Goal: Information Seeking & Learning: Find specific fact

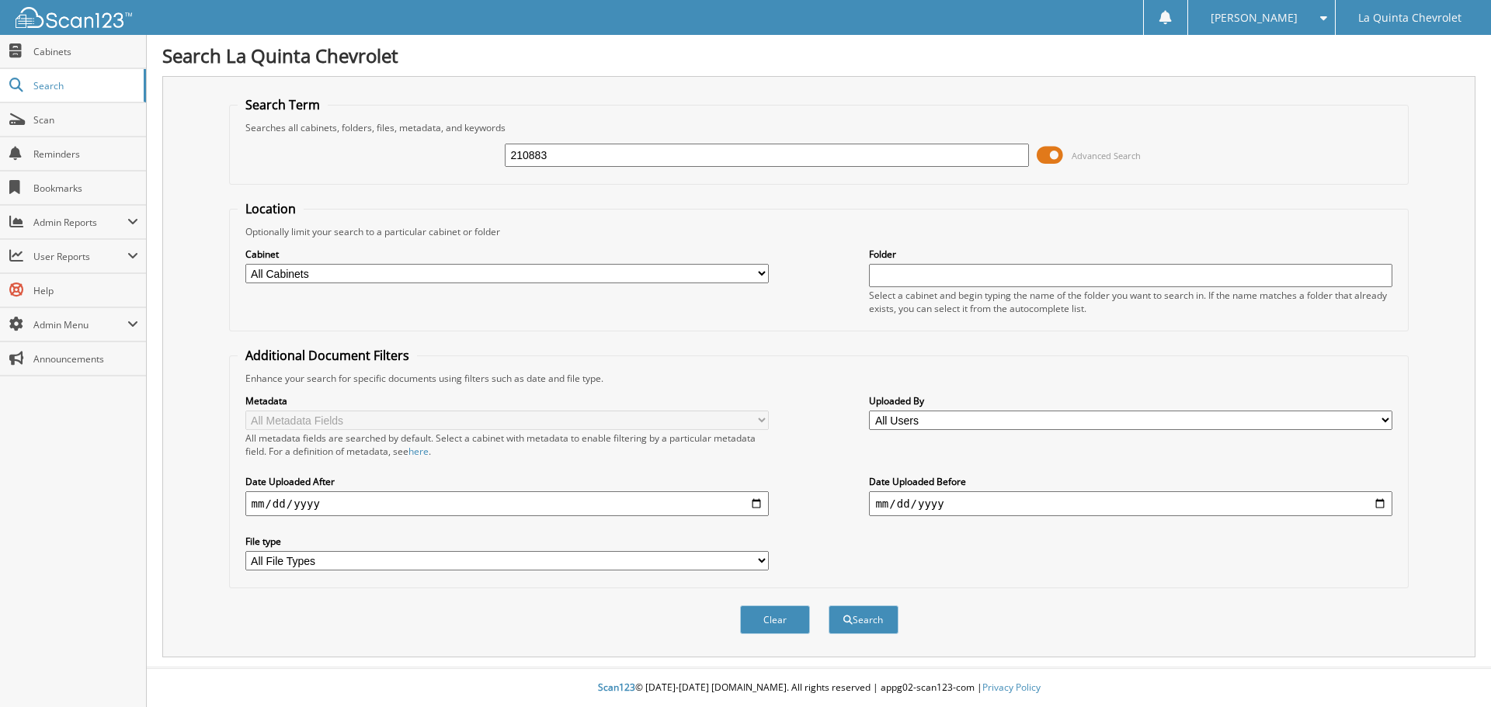
type input "210883"
click at [284, 504] on input "date" at bounding box center [506, 504] width 523 height 25
type input "[DATE]"
click at [988, 500] on input "date" at bounding box center [1130, 504] width 523 height 25
type input "[DATE]"
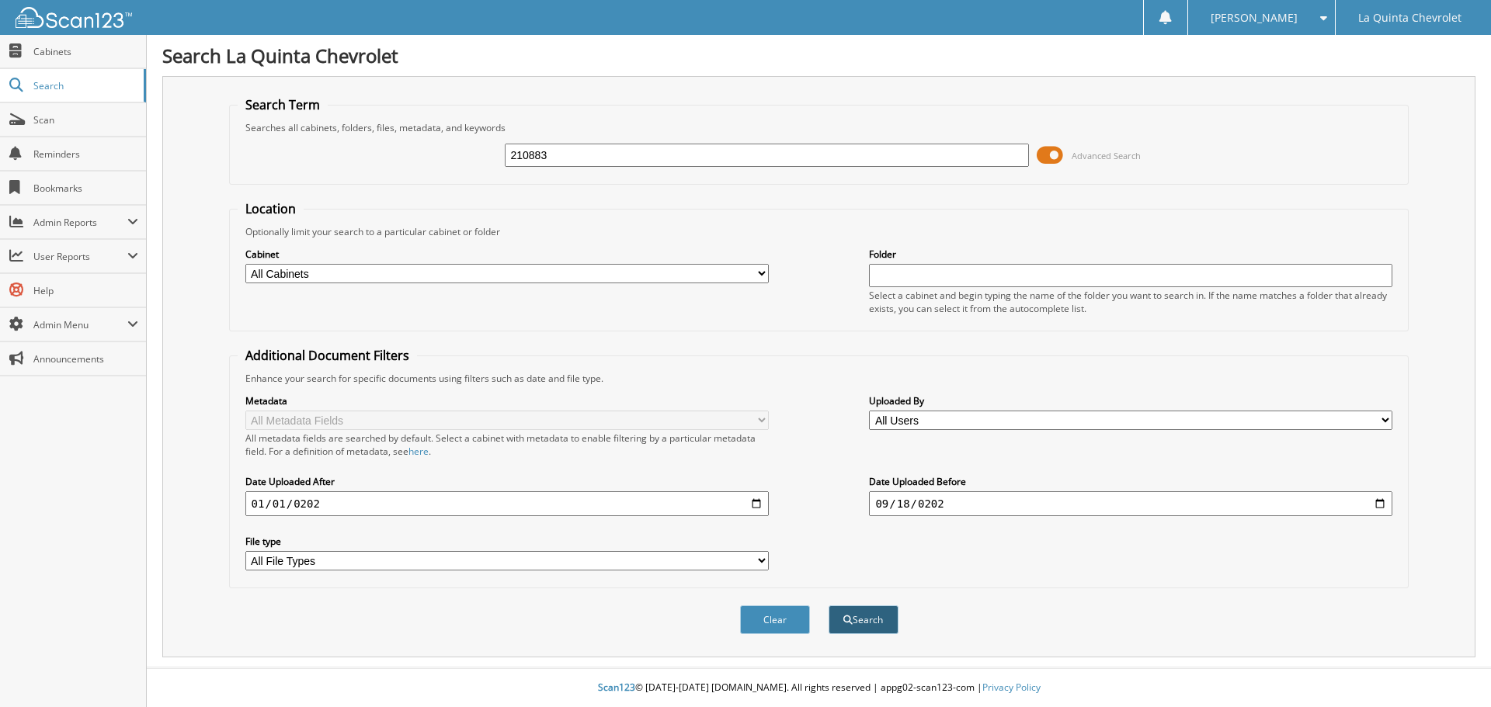
click at [873, 622] on button "Search" at bounding box center [864, 620] width 70 height 29
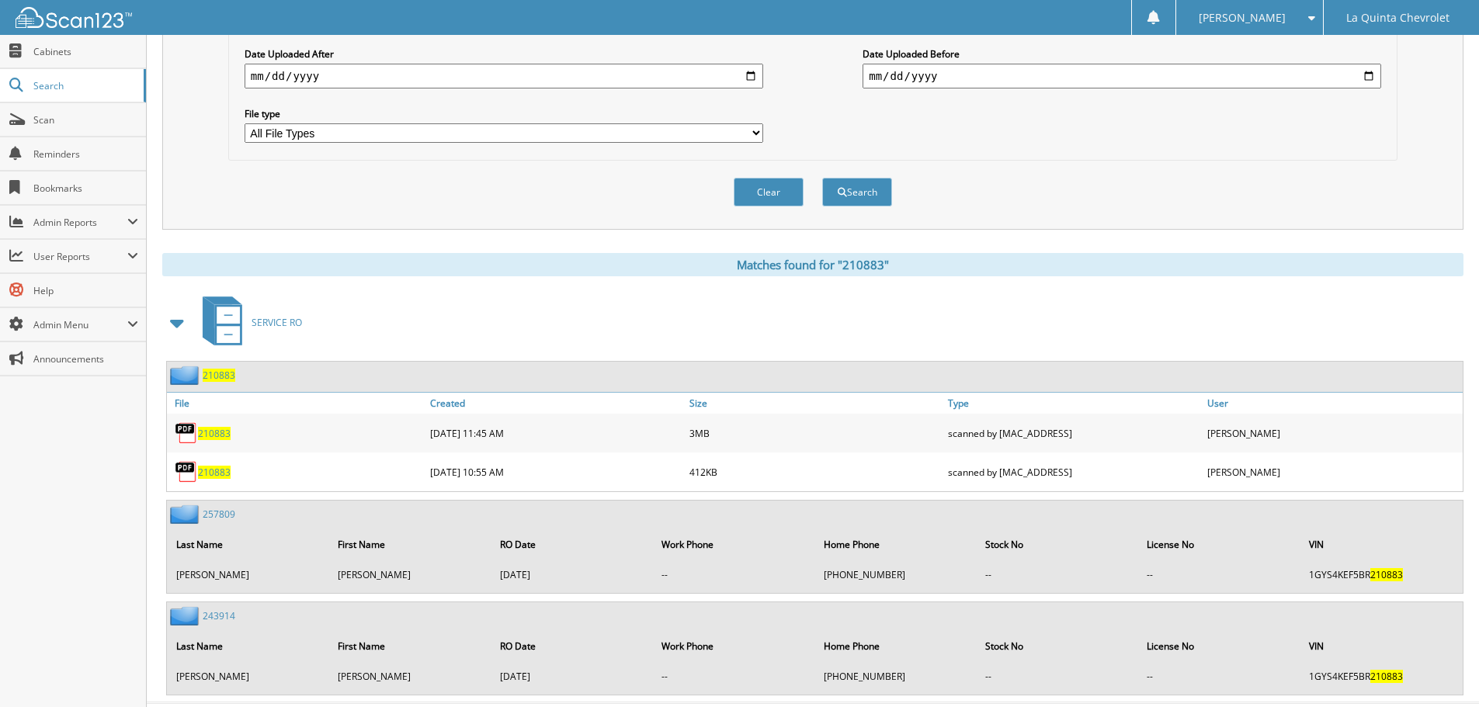
scroll to position [464, 0]
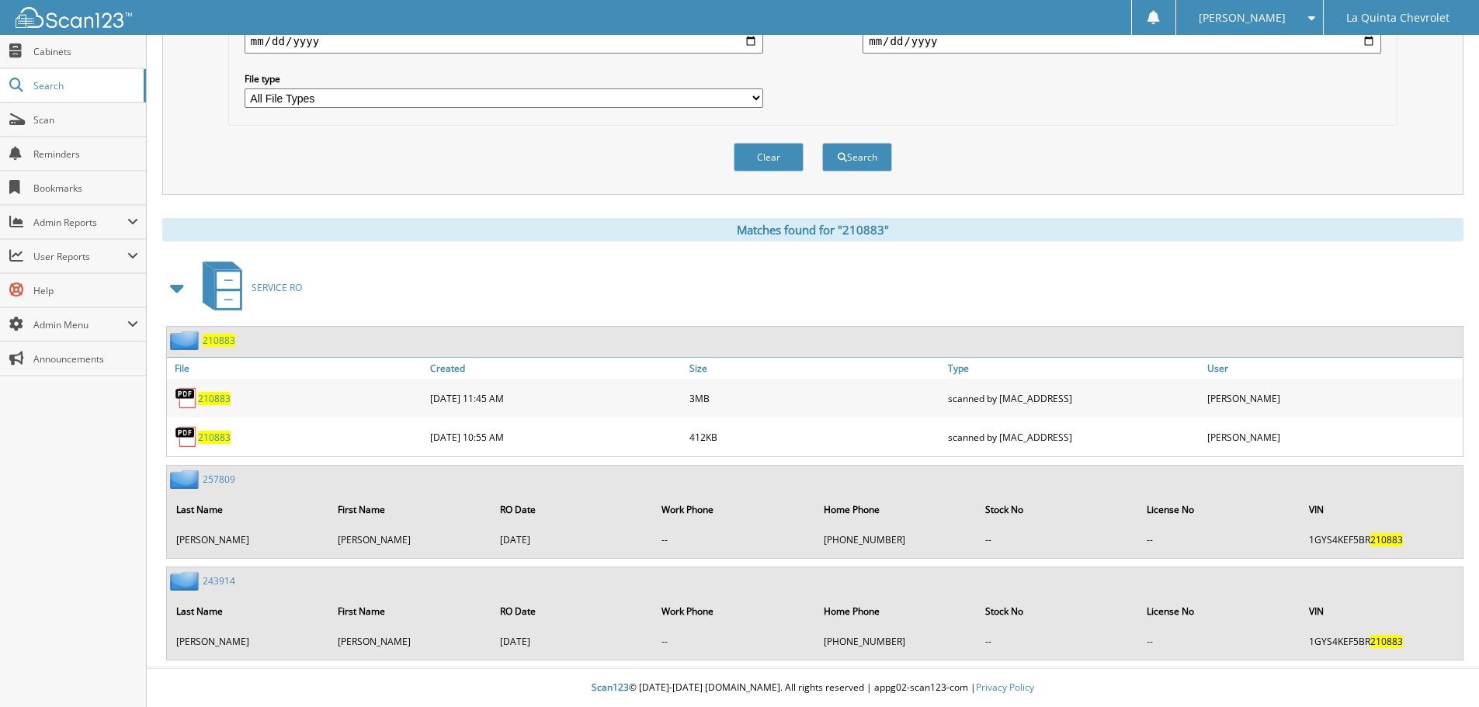
click at [210, 395] on span "210883" at bounding box center [214, 398] width 33 height 13
click at [216, 438] on span "210883" at bounding box center [214, 437] width 33 height 13
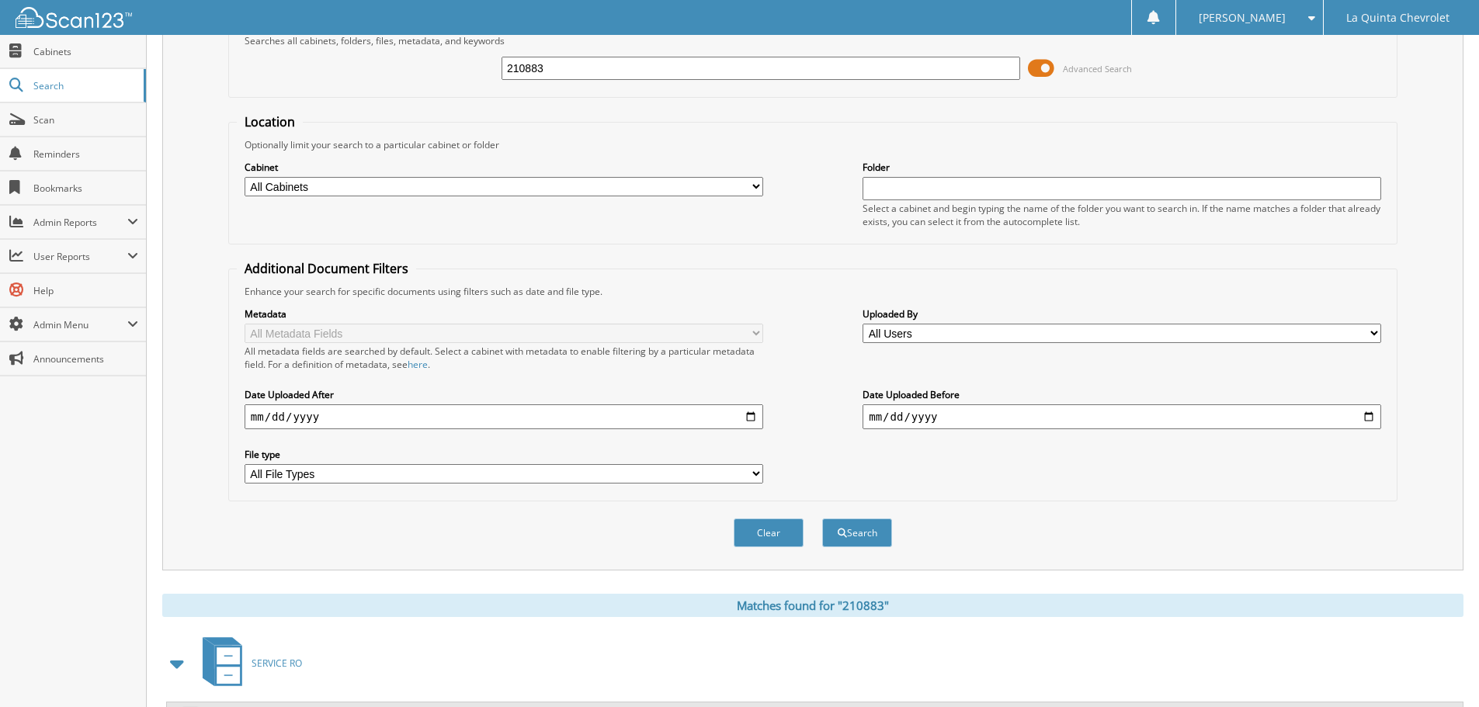
scroll to position [0, 0]
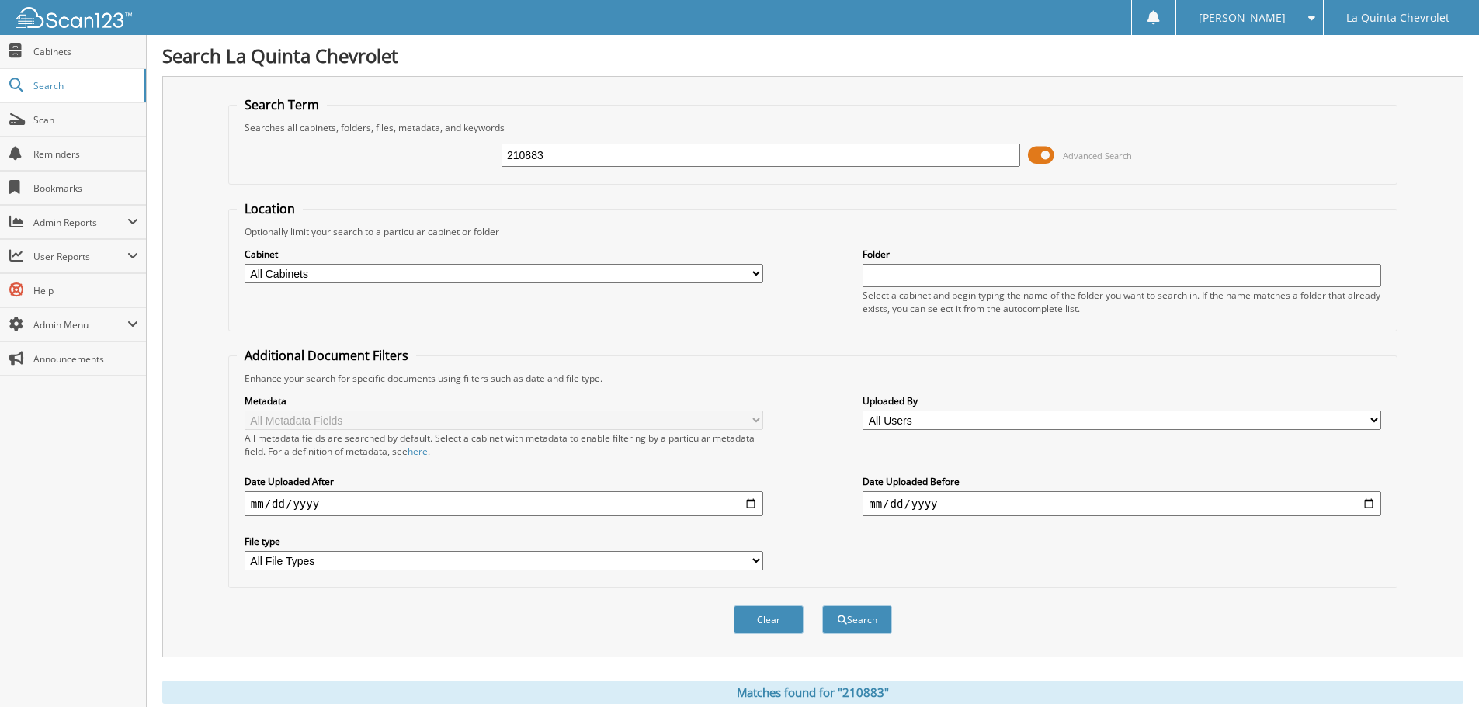
drag, startPoint x: 550, startPoint y: 155, endPoint x: 505, endPoint y: 258, distance: 112.7
click at [433, 184] on fieldset "Search Term Searches all cabinets, folders, files, metadata, and keywords 21088…" at bounding box center [812, 140] width 1169 height 89
click at [545, 152] on input "210883" at bounding box center [761, 155] width 519 height 23
drag, startPoint x: 545, startPoint y: 152, endPoint x: 446, endPoint y: 180, distance: 102.5
click at [446, 180] on fieldset "Search Term Searches all cabinets, folders, files, metadata, and keywords 21088…" at bounding box center [812, 140] width 1169 height 89
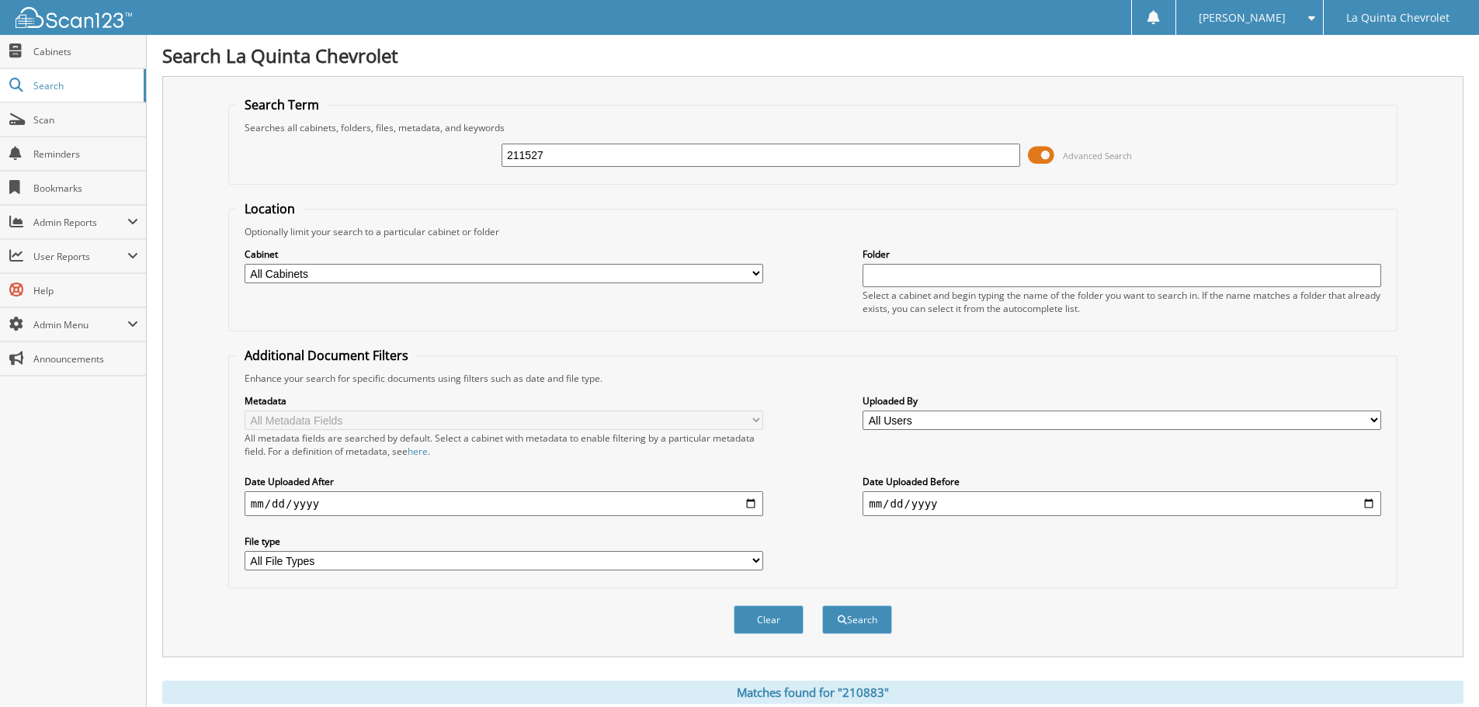
type input "211527"
click at [822, 606] on button "Search" at bounding box center [857, 620] width 70 height 29
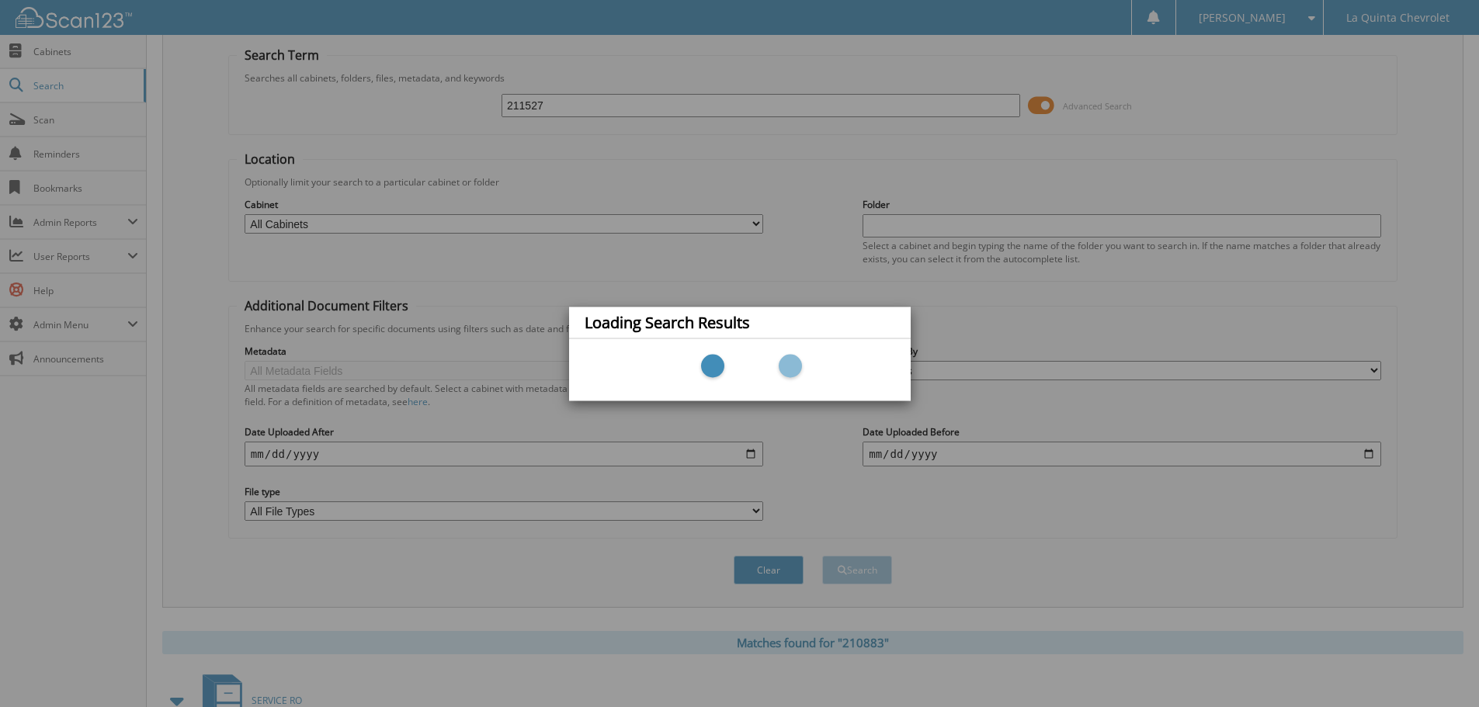
scroll to position [78, 0]
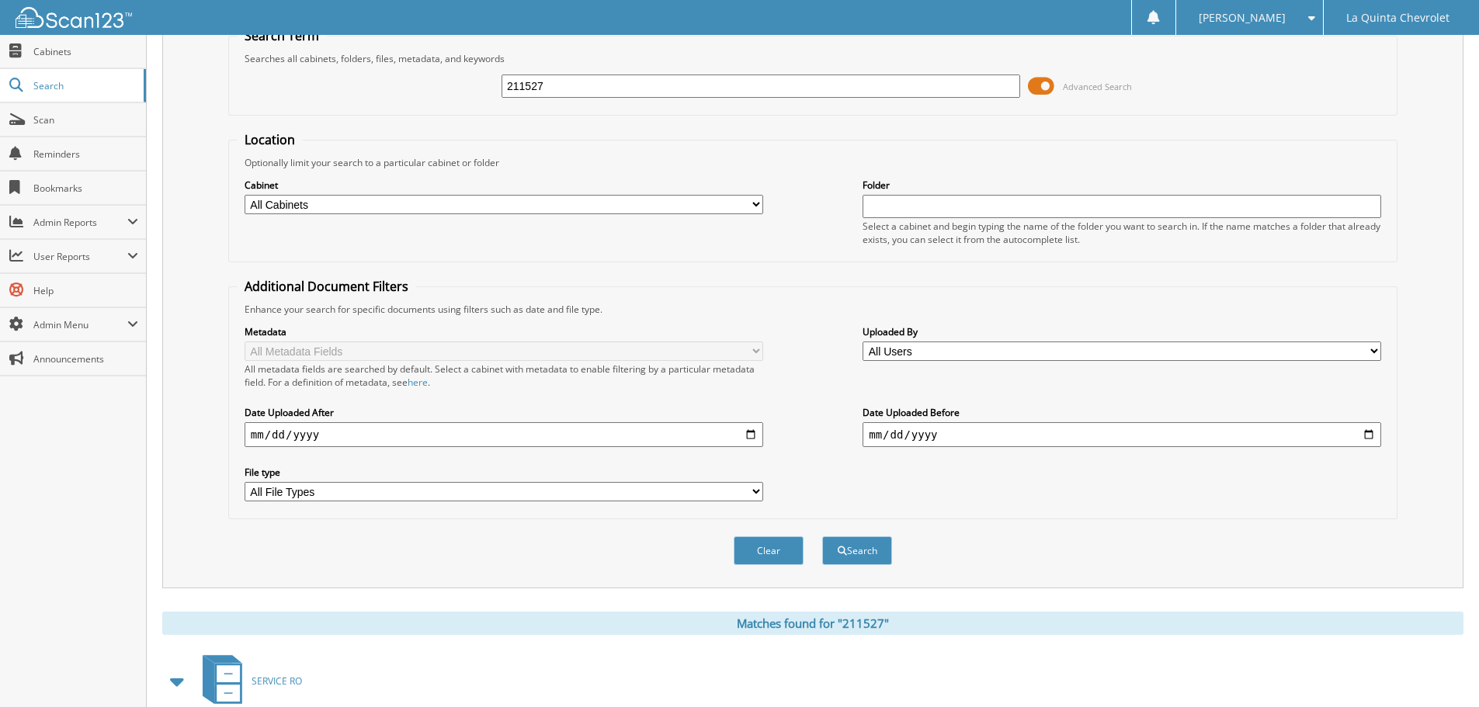
scroll to position [260, 0]
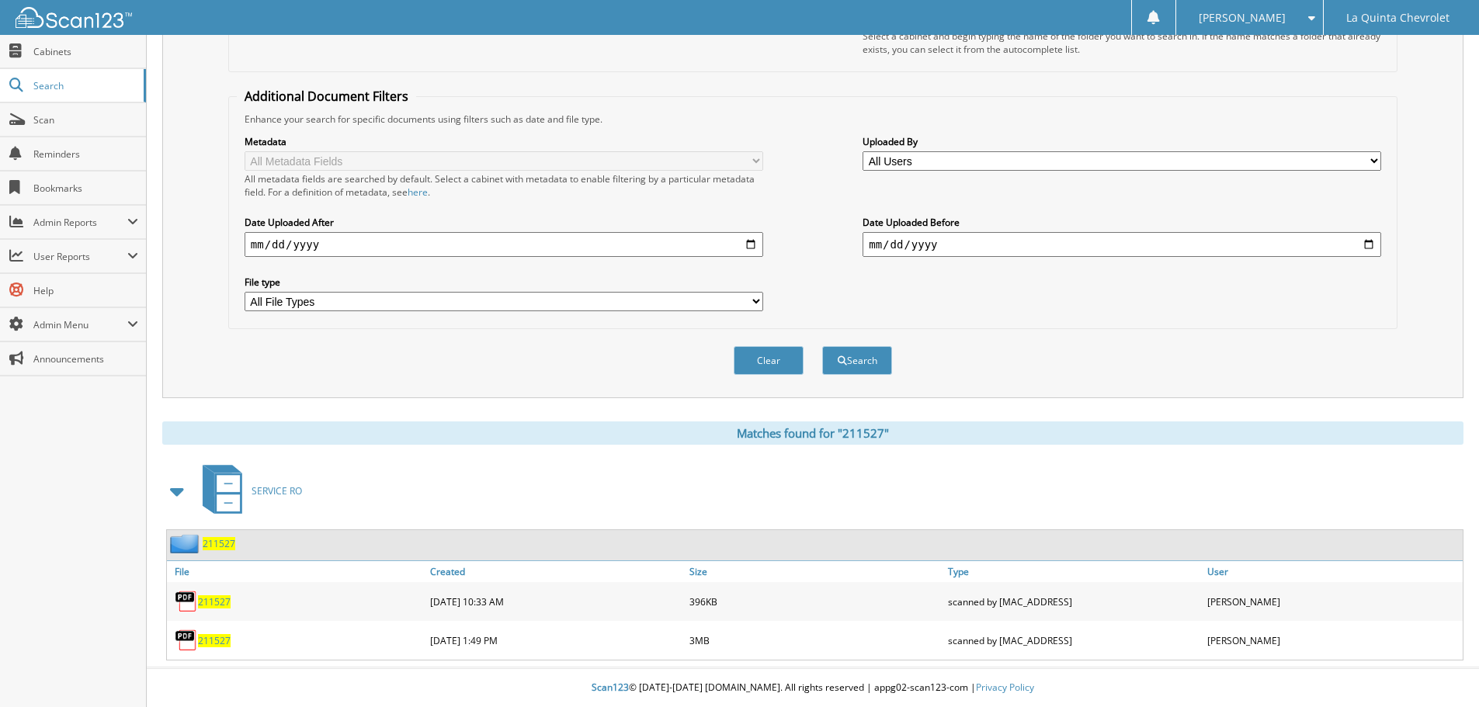
click at [217, 640] on span "211527" at bounding box center [214, 640] width 33 height 13
click at [197, 600] on img at bounding box center [186, 601] width 23 height 23
click at [211, 599] on span "211527" at bounding box center [214, 602] width 33 height 13
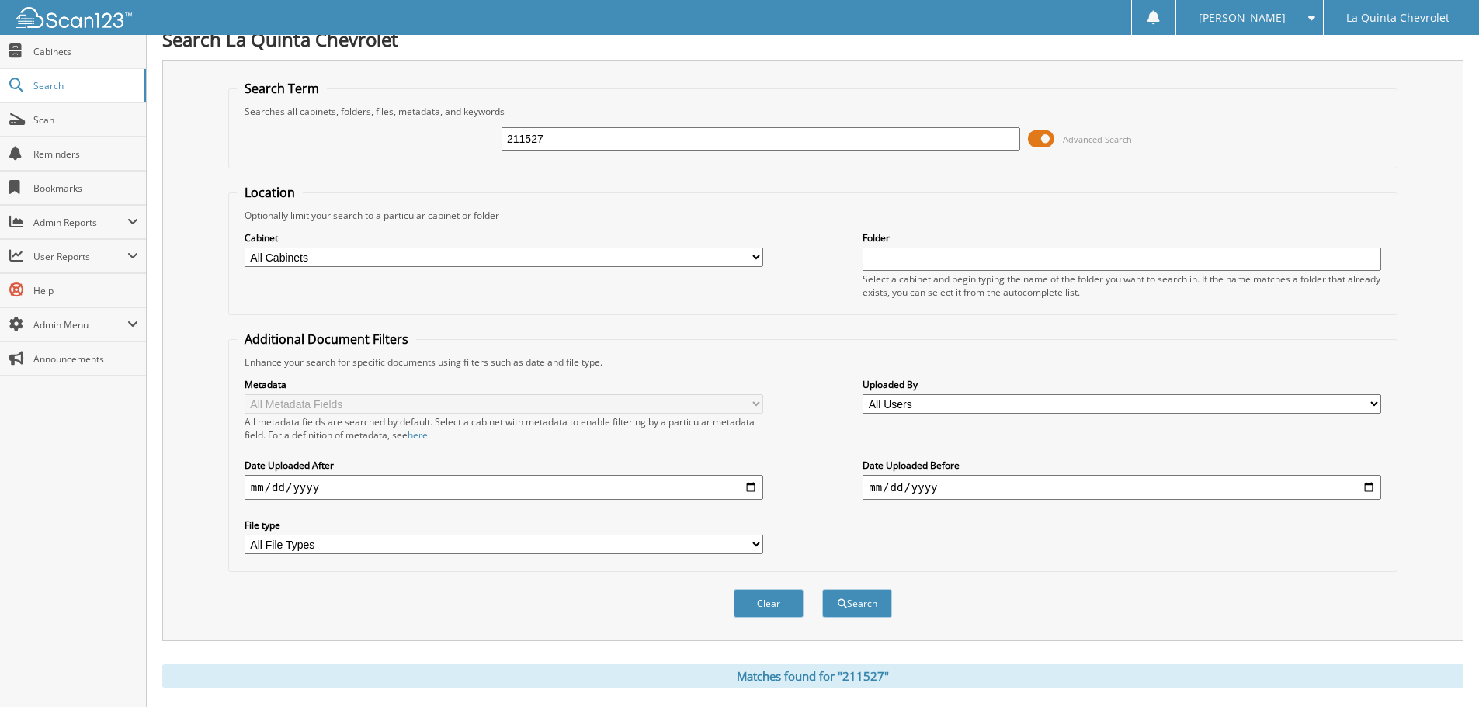
scroll to position [0, 0]
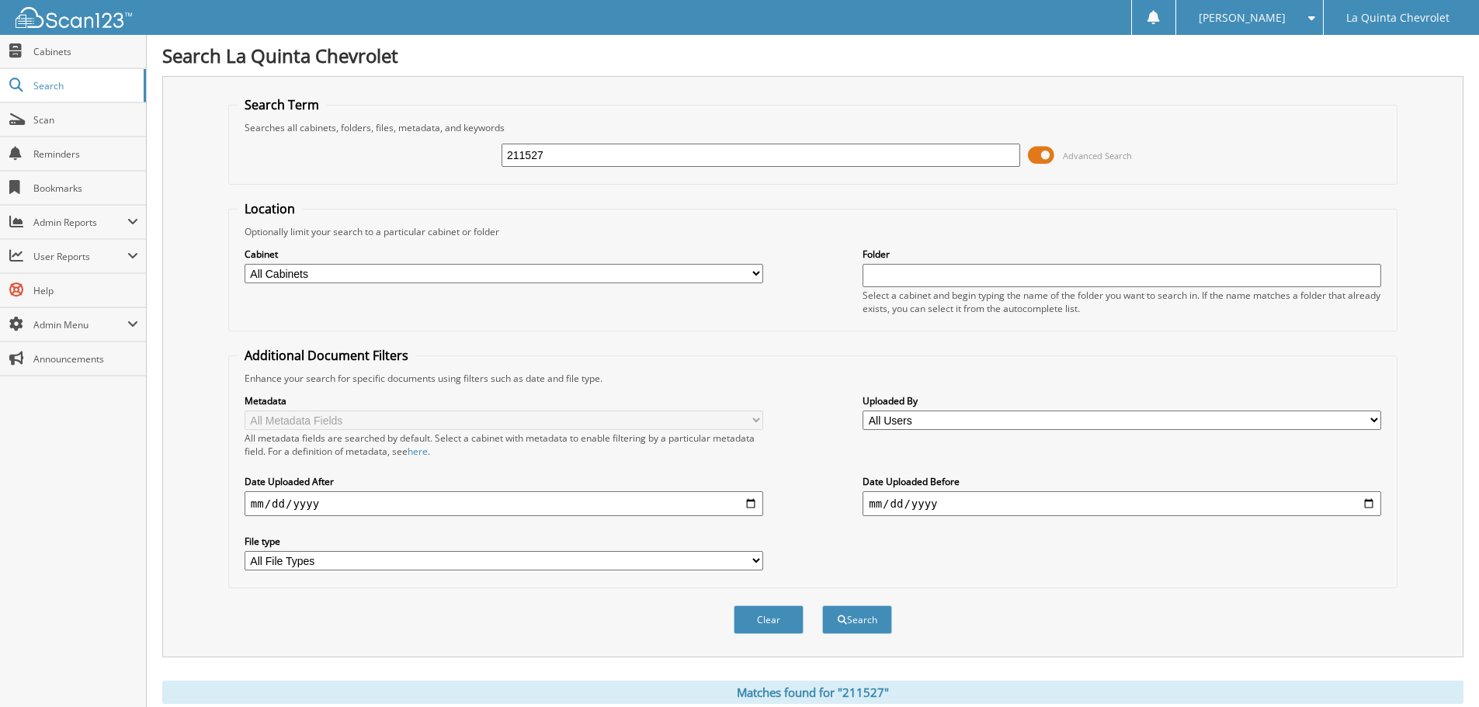
drag, startPoint x: 552, startPoint y: 151, endPoint x: 429, endPoint y: 183, distance: 127.5
click at [429, 183] on fieldset "Search Term Searches all cabinets, folders, files, metadata, and keywords 21152…" at bounding box center [812, 140] width 1169 height 89
type input "211217"
click at [822, 606] on button "Search" at bounding box center [857, 620] width 70 height 29
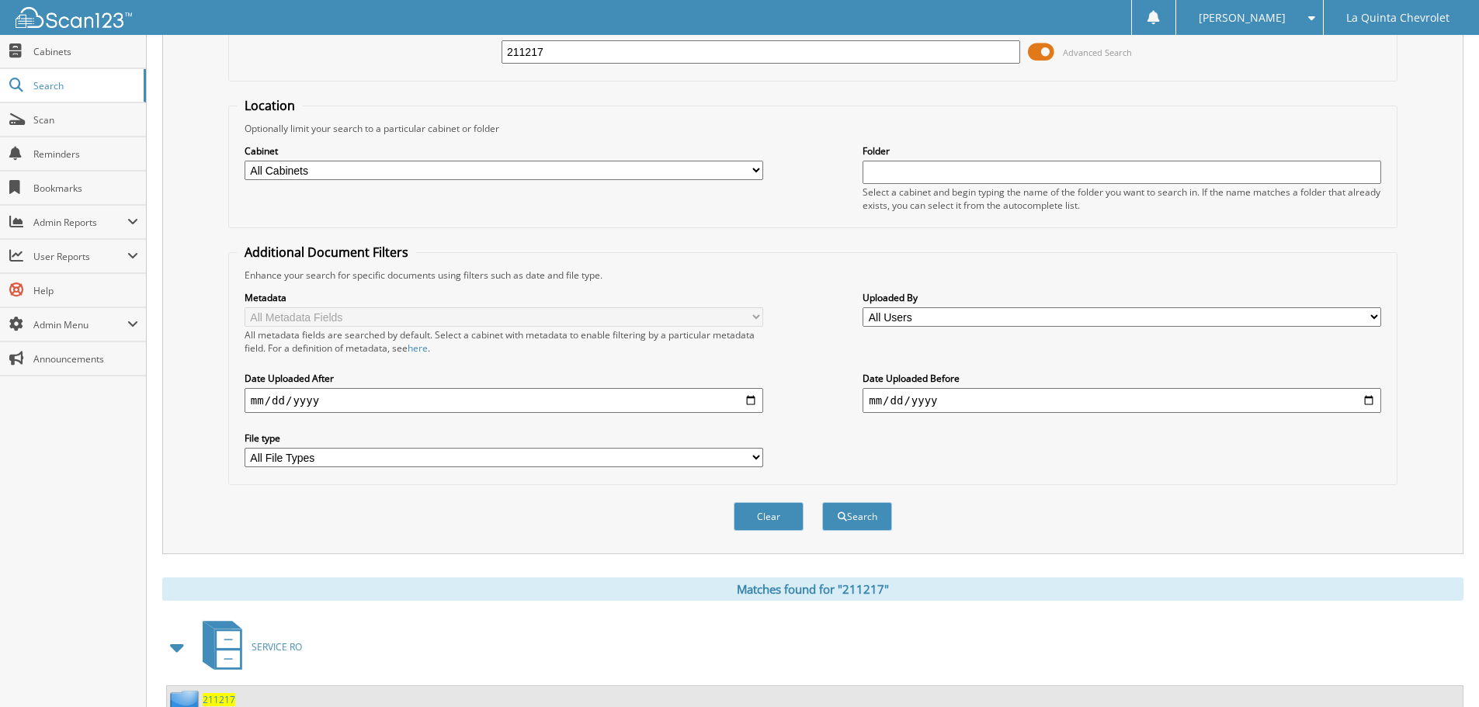
scroll to position [362, 0]
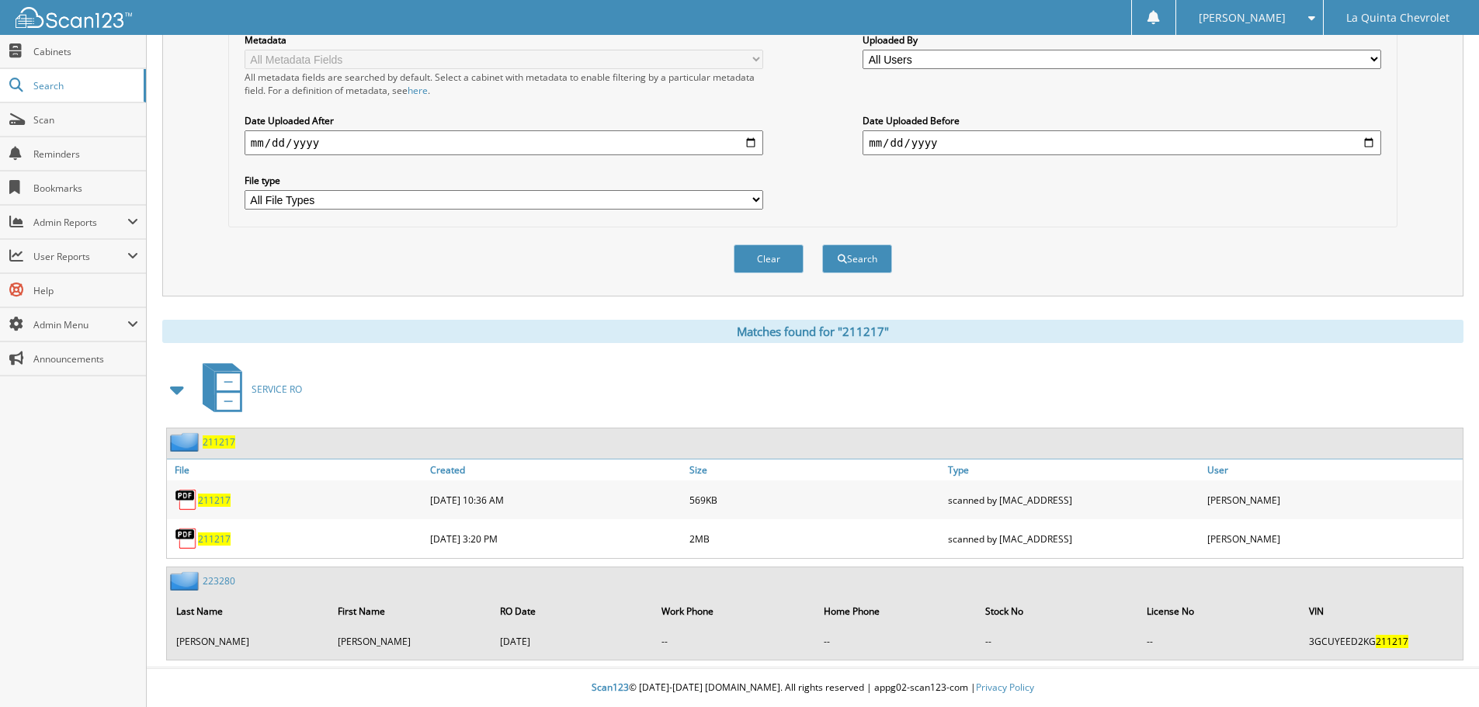
click at [212, 499] on span "211217" at bounding box center [214, 500] width 33 height 13
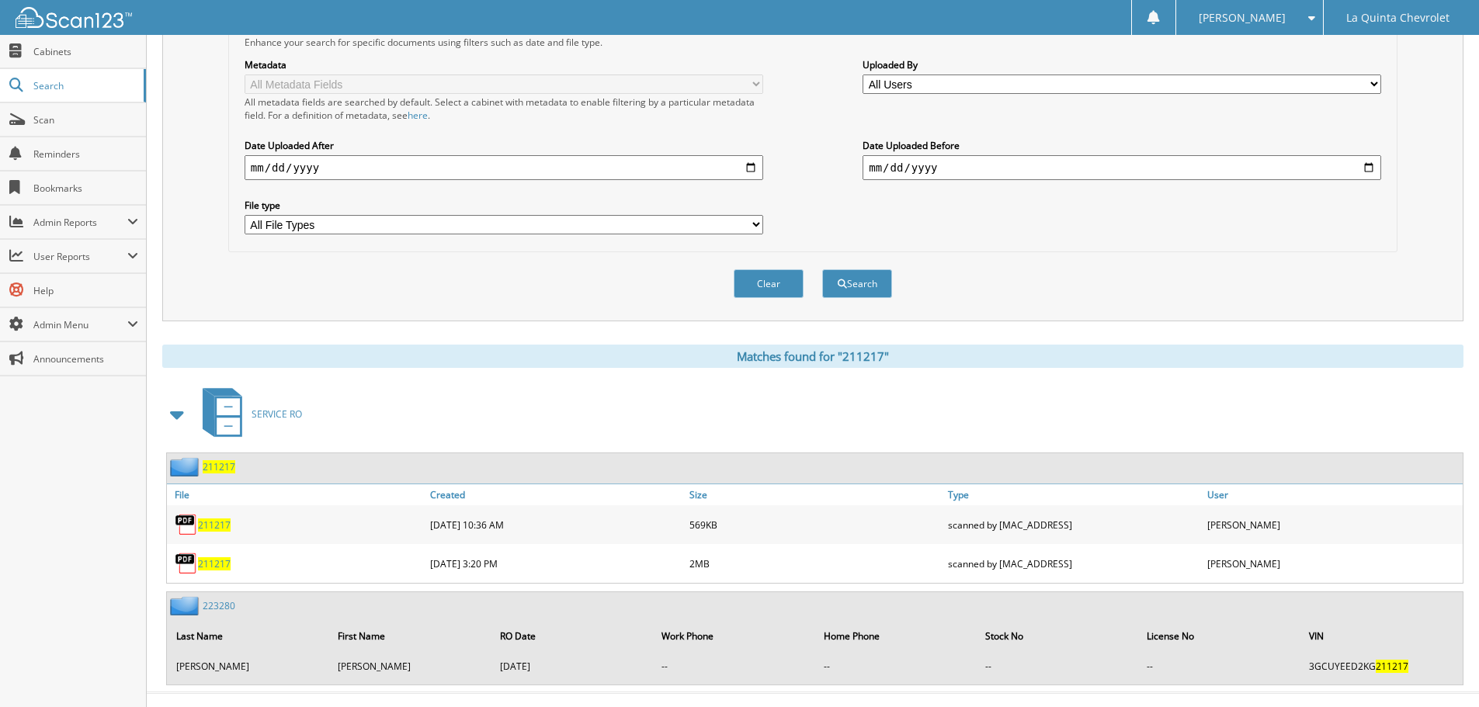
scroll to position [0, 0]
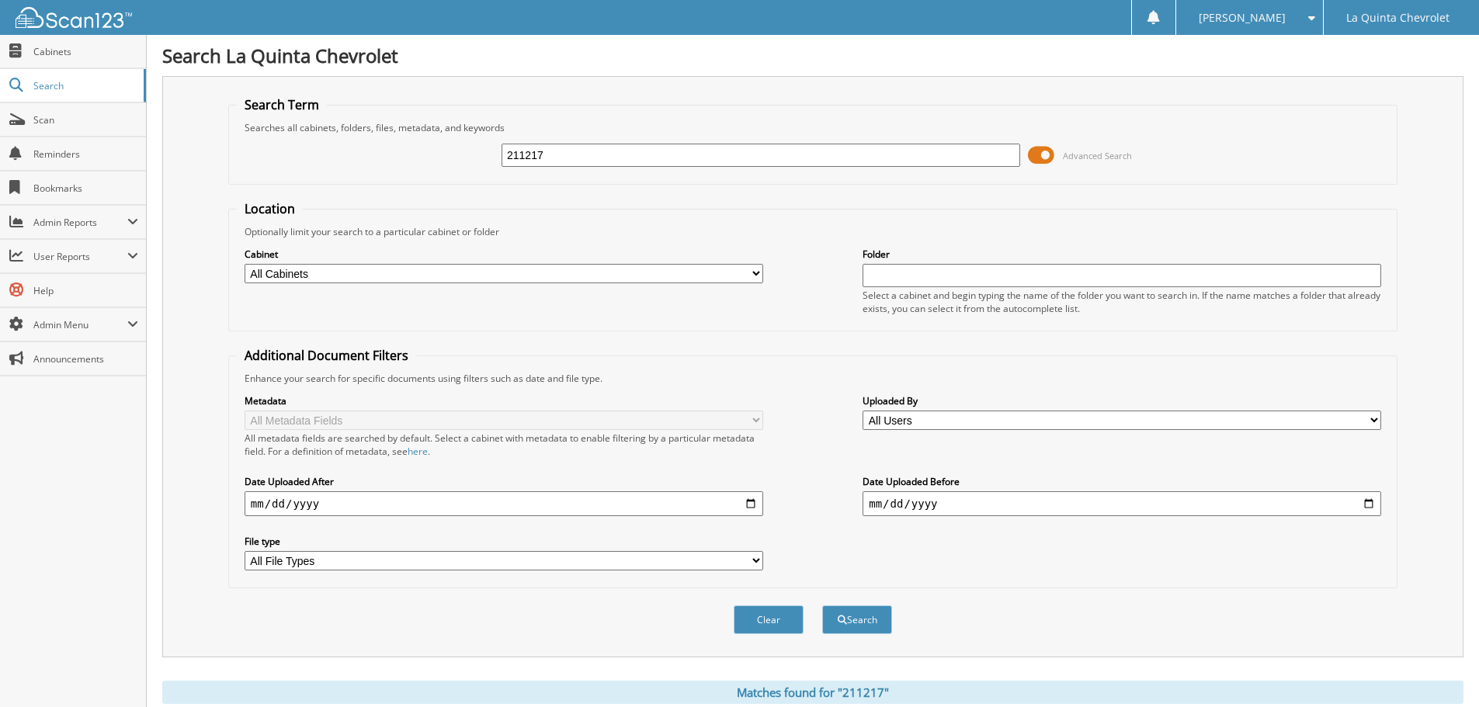
drag, startPoint x: 555, startPoint y: 147, endPoint x: 425, endPoint y: 190, distance: 137.5
click at [425, 190] on form "Search Term Searches all cabinets, folders, files, metadata, and keywords 21121…" at bounding box center [812, 373] width 1169 height 555
type input "253705"
click at [822, 606] on button "Search" at bounding box center [857, 620] width 70 height 29
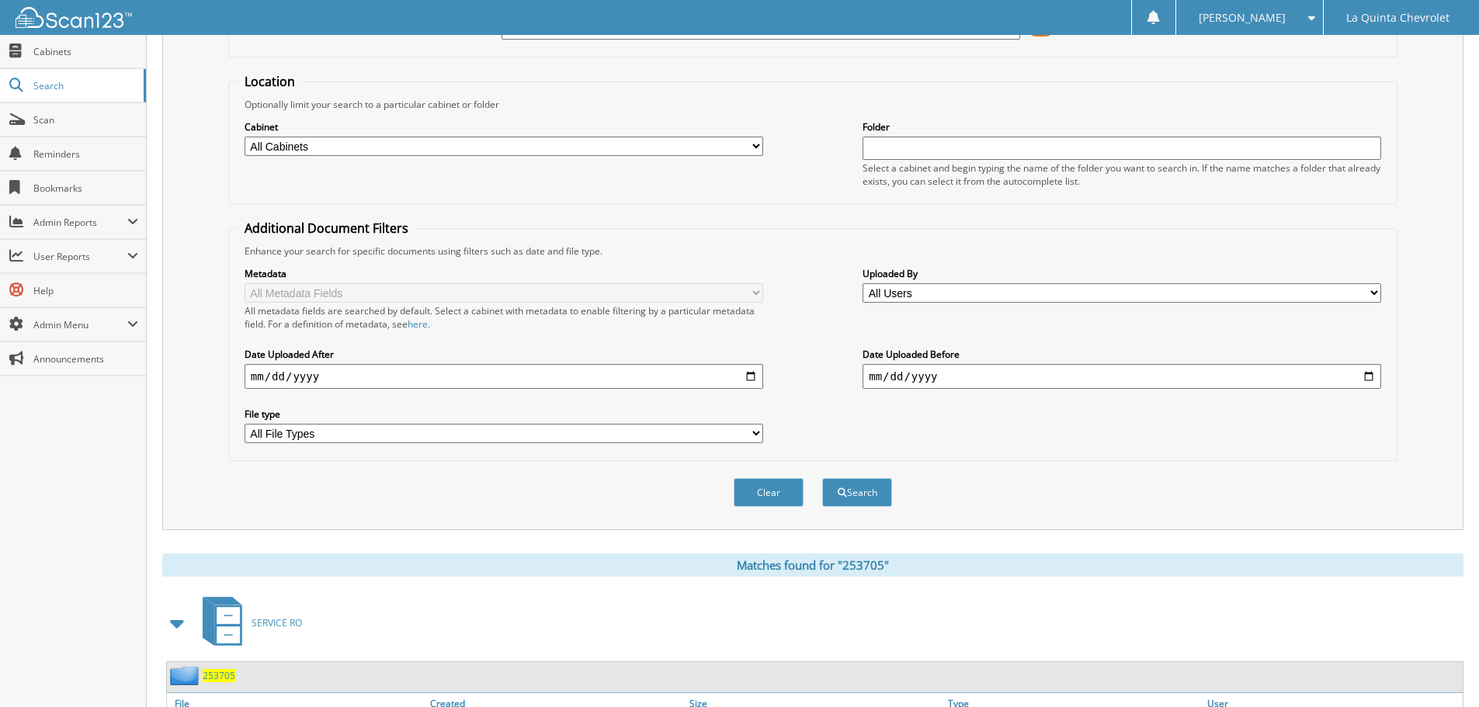
scroll to position [338, 0]
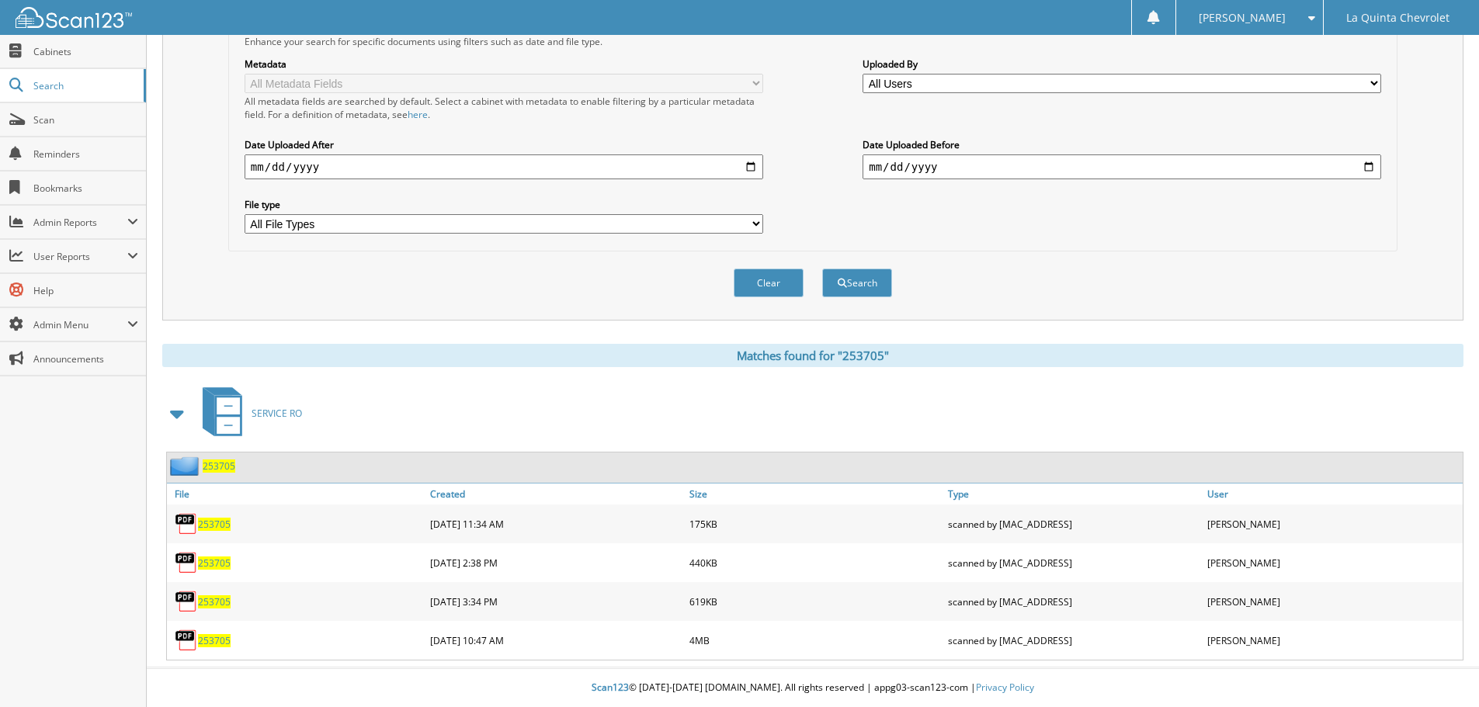
click at [206, 519] on span "253705" at bounding box center [214, 524] width 33 height 13
click at [212, 563] on span "253705" at bounding box center [214, 563] width 33 height 13
